Goal: Information Seeking & Learning: Check status

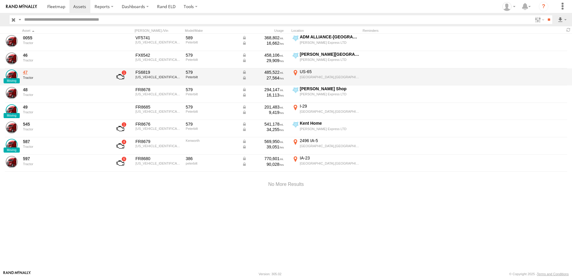
click at [25, 72] on link "47" at bounding box center [64, 71] width 82 height 5
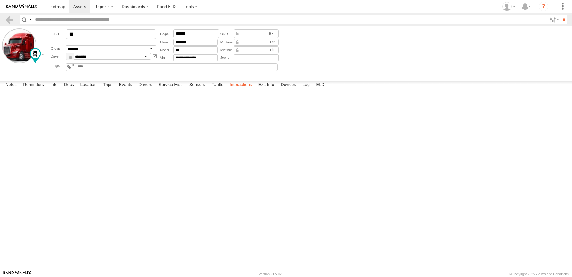
click at [234, 89] on label "Interactions" at bounding box center [241, 85] width 28 height 8
click at [9, 19] on link at bounding box center [9, 19] width 9 height 9
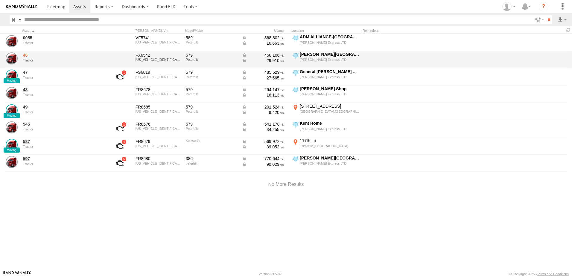
click at [26, 55] on link "46" at bounding box center [64, 54] width 82 height 5
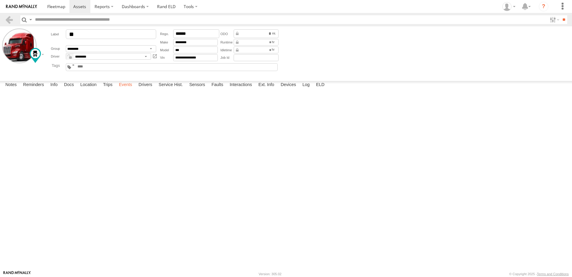
click at [129, 89] on label "Events" at bounding box center [125, 85] width 19 height 8
click at [242, 89] on label "Interactions" at bounding box center [241, 85] width 28 height 8
click at [0, 0] on link "View Interaction Report" at bounding box center [0, 0] width 0 height 0
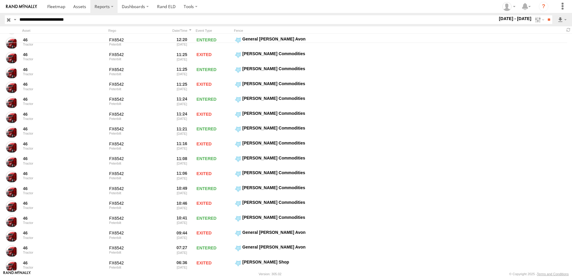
scroll to position [196, 0]
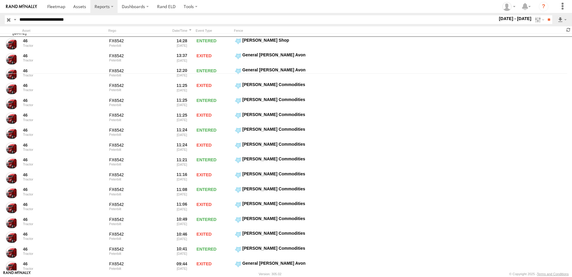
click at [569, 30] on span at bounding box center [568, 30] width 7 height 6
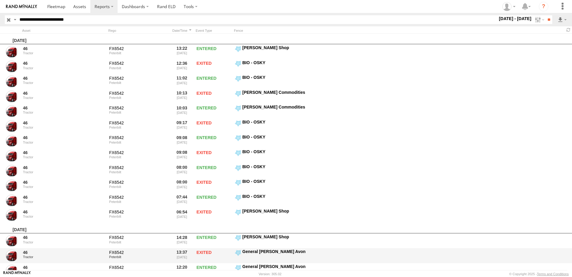
scroll to position [90, 0]
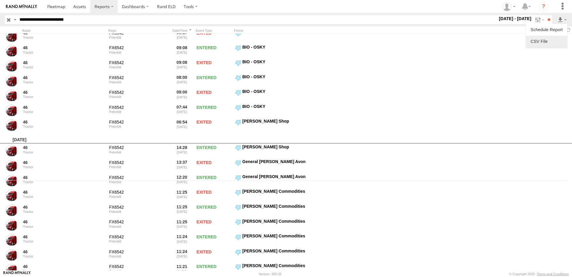
click at [544, 42] on link at bounding box center [547, 41] width 37 height 9
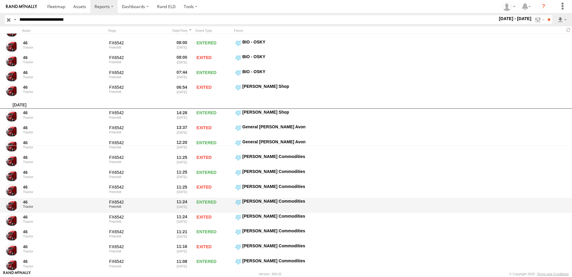
scroll to position [120, 0]
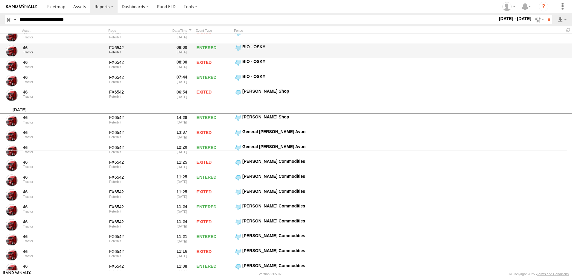
click at [551, 52] on div "46 Tractor FX6542 Peterbilt 08:00 08/11/2025 ENTERED BIO - OSKY" at bounding box center [286, 50] width 572 height 15
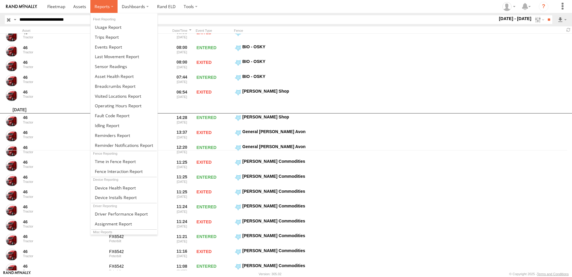
click at [102, 7] on span at bounding box center [102, 7] width 15 height 6
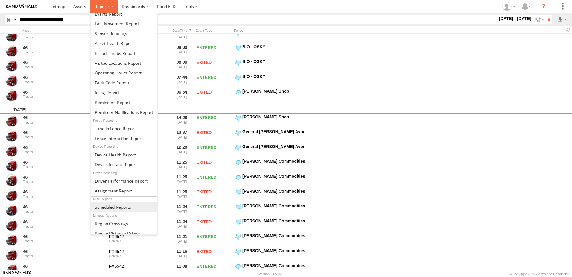
scroll to position [37, 0]
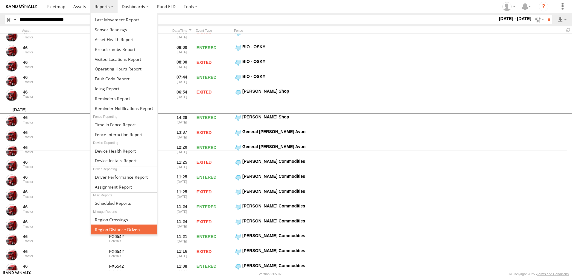
click at [115, 229] on span at bounding box center [117, 229] width 45 height 6
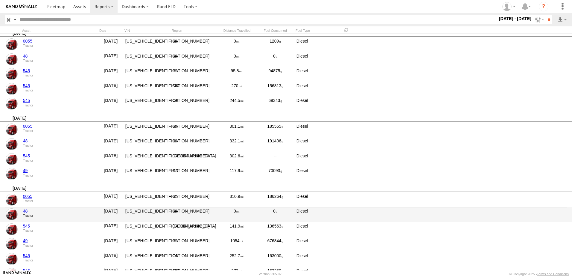
scroll to position [61, 0]
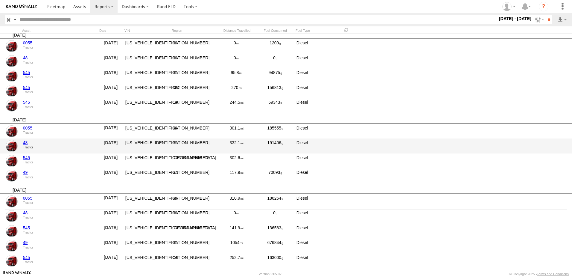
click at [26, 144] on link "48" at bounding box center [59, 142] width 73 height 5
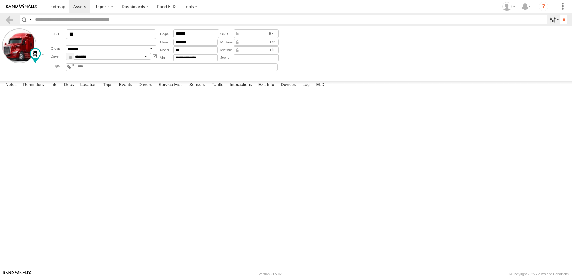
click at [550, 18] on label at bounding box center [554, 19] width 13 height 9
click at [54, 89] on label "Info" at bounding box center [53, 85] width 13 height 8
click at [69, 89] on label "Docs" at bounding box center [69, 85] width 16 height 8
click at [130, 89] on label "Events" at bounding box center [125, 85] width 19 height 8
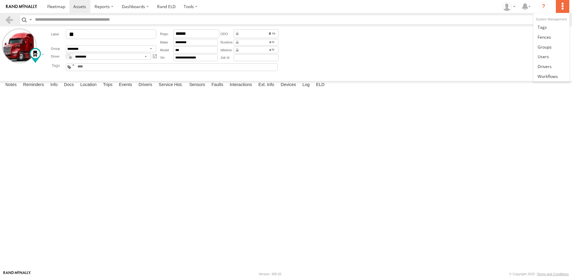
click at [562, 4] on label at bounding box center [562, 6] width 13 height 13
click at [494, 45] on form "**********" at bounding box center [286, 52] width 568 height 48
click at [167, 89] on label "Service Hist." at bounding box center [171, 85] width 30 height 8
click at [293, 89] on label "Devices" at bounding box center [288, 85] width 21 height 8
click at [269, 89] on label "Ext. Info" at bounding box center [267, 85] width 22 height 8
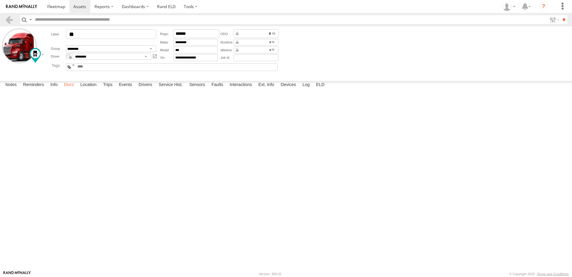
click at [70, 89] on label "Docs" at bounding box center [69, 85] width 16 height 8
click at [54, 89] on label "Info" at bounding box center [53, 85] width 13 height 8
click at [108, 89] on label "Trips" at bounding box center [108, 85] width 16 height 8
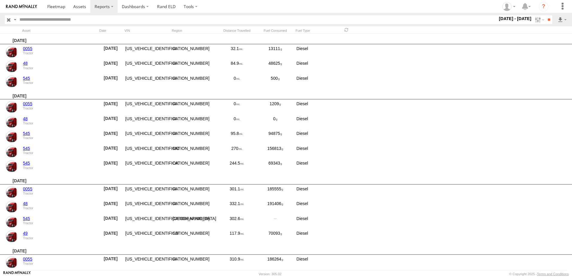
click at [515, 17] on label "[DATE] - [DATE]" at bounding box center [515, 18] width 35 height 7
click at [0, 0] on span "Last Month" at bounding box center [0, 0] width 0 height 0
click at [548, 19] on input "**" at bounding box center [549, 19] width 7 height 9
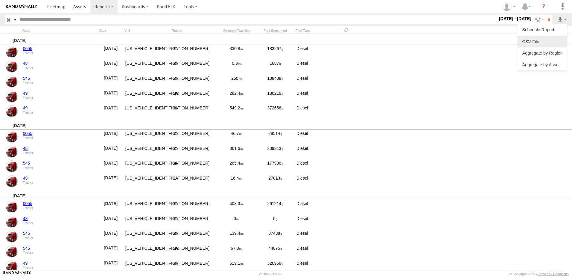
click at [532, 43] on link at bounding box center [542, 41] width 45 height 9
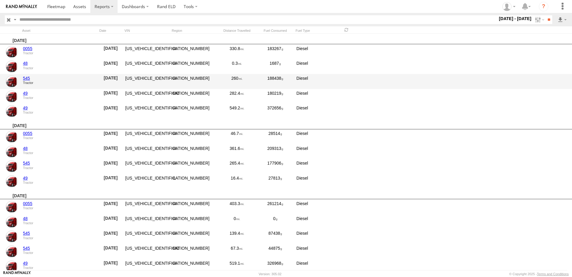
click at [544, 85] on div "545 Tractor 07/01/2025 1XPBD49X8LD664773 IA 260 188438 Diesel" at bounding box center [286, 81] width 572 height 15
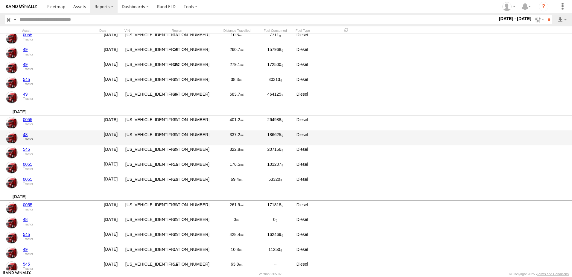
scroll to position [748, 0]
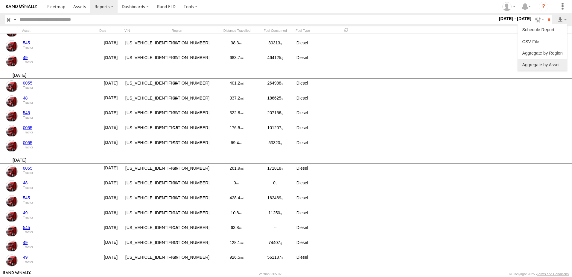
click at [554, 65] on link at bounding box center [542, 64] width 45 height 9
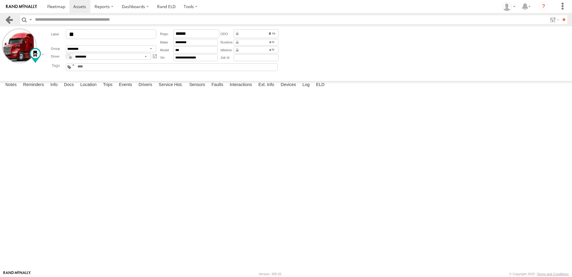
click at [7, 18] on link at bounding box center [9, 19] width 9 height 9
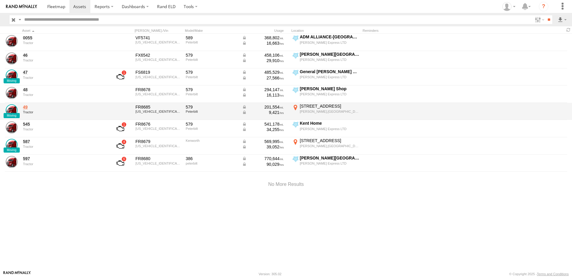
click at [25, 108] on link "49" at bounding box center [64, 106] width 82 height 5
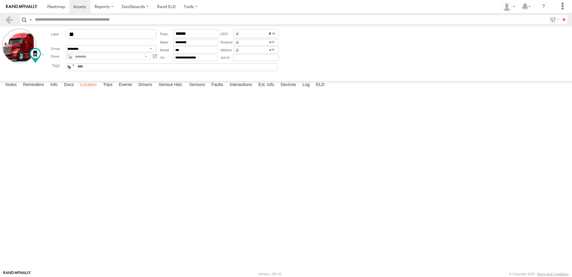
click at [90, 89] on label "Location" at bounding box center [88, 85] width 22 height 8
click at [0, 0] on label at bounding box center [0, 0] width 0 height 0
click at [0, 0] on span "Basemaps" at bounding box center [0, 0] width 0 height 0
click at [0, 0] on span "Satellite" at bounding box center [0, 0] width 0 height 0
click at [0, 0] on span "Satellite + Roadmap" at bounding box center [0, 0] width 0 height 0
